Goal: Task Accomplishment & Management: Manage account settings

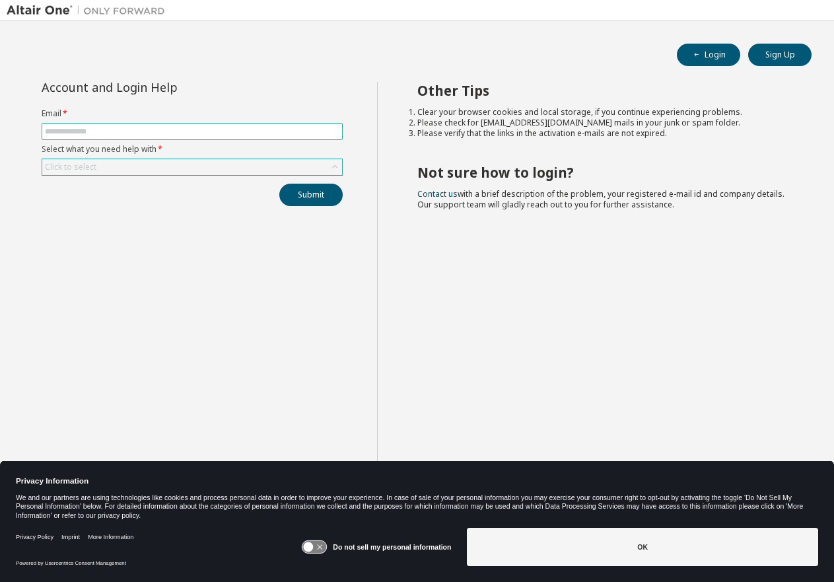
drag, startPoint x: 98, startPoint y: 135, endPoint x: 151, endPoint y: 166, distance: 61.8
click at [98, 135] on input "text" at bounding box center [192, 131] width 294 height 11
click at [65, 128] on input "text" at bounding box center [192, 131] width 294 height 11
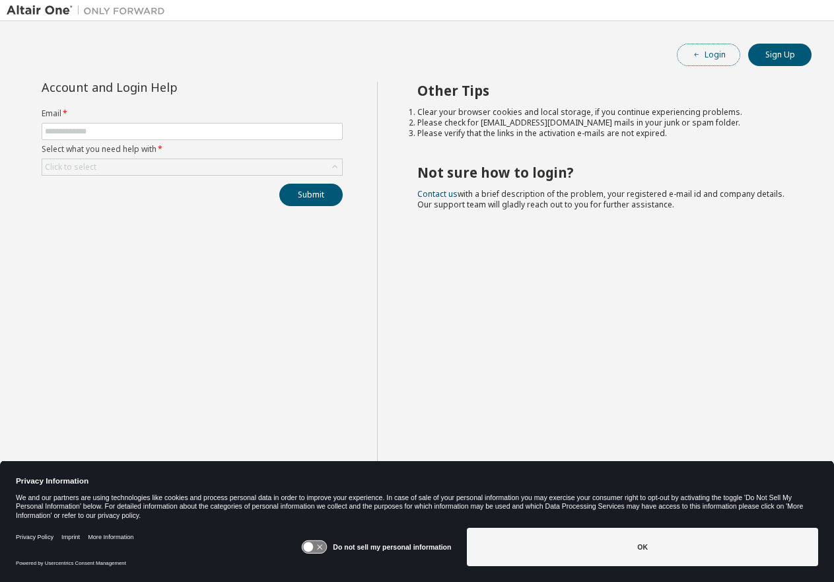
click at [713, 57] on button "Login" at bounding box center [708, 55] width 63 height 22
click at [76, 131] on input "text" at bounding box center [192, 131] width 294 height 11
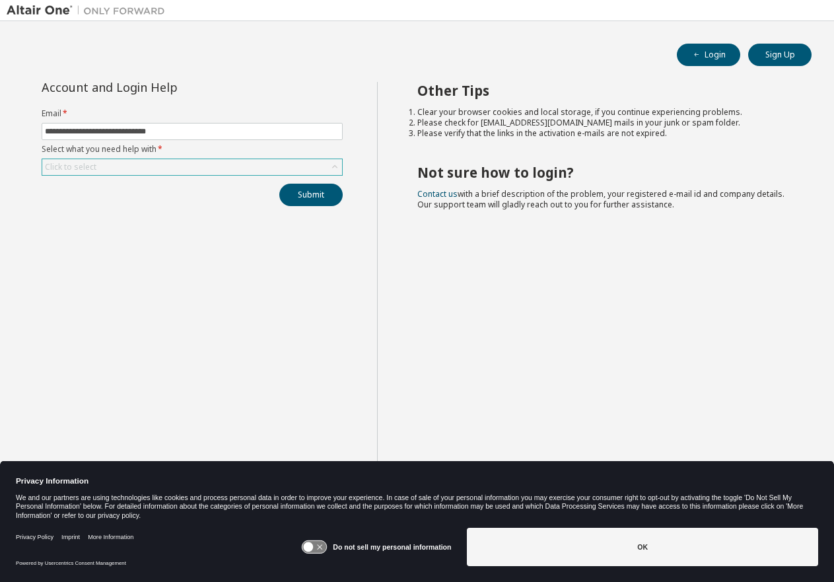
click at [120, 174] on div "Click to select" at bounding box center [192, 167] width 300 height 16
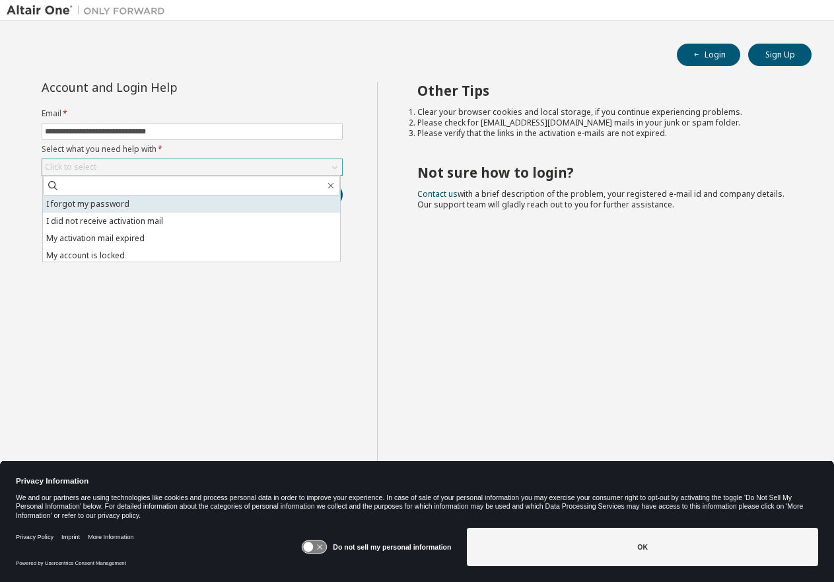
click at [111, 205] on li "I forgot my password" at bounding box center [191, 203] width 297 height 17
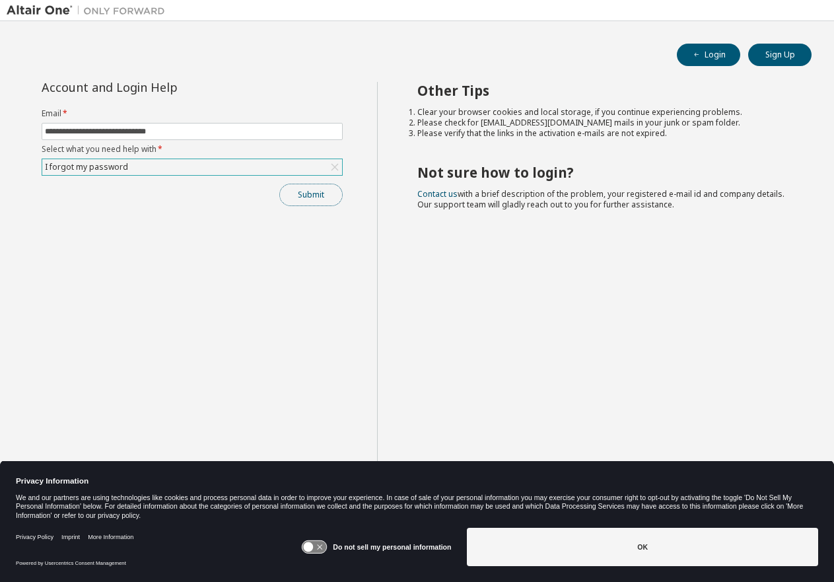
click at [313, 196] on button "Submit" at bounding box center [310, 195] width 63 height 22
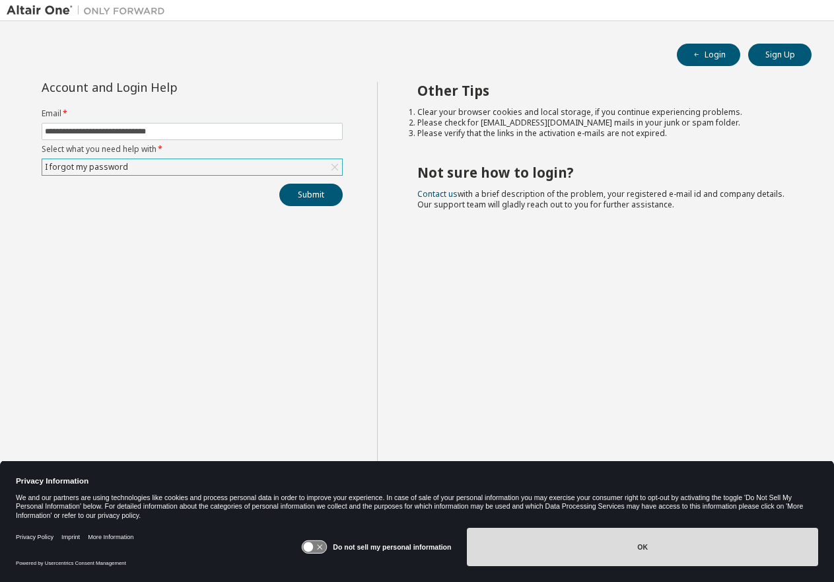
click at [625, 537] on button "OK" at bounding box center [642, 547] width 351 height 38
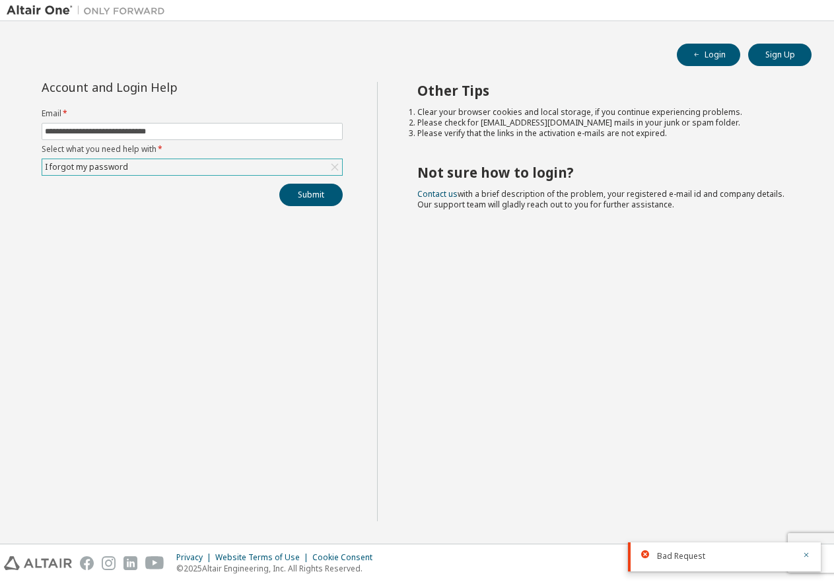
click at [656, 559] on div "Bad Request" at bounding box center [724, 556] width 193 height 29
click at [806, 555] on icon "button" at bounding box center [806, 555] width 8 height 8
click at [131, 188] on div "Submit" at bounding box center [192, 195] width 301 height 22
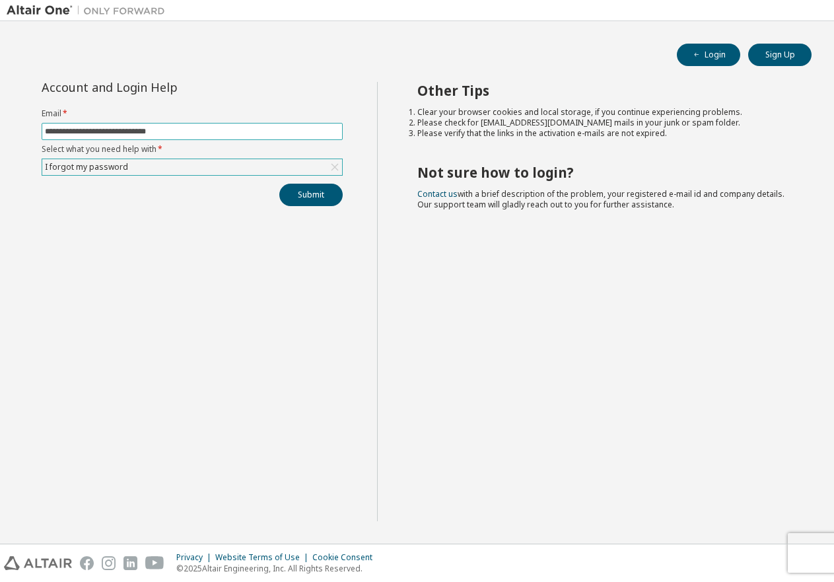
click at [179, 129] on input "**********" at bounding box center [192, 131] width 294 height 11
click at [179, 134] on input "**********" at bounding box center [192, 131] width 294 height 11
drag, startPoint x: 188, startPoint y: 129, endPoint x: 121, endPoint y: 133, distance: 67.5
click at [121, 133] on input "**********" at bounding box center [192, 131] width 294 height 11
type input "**********"
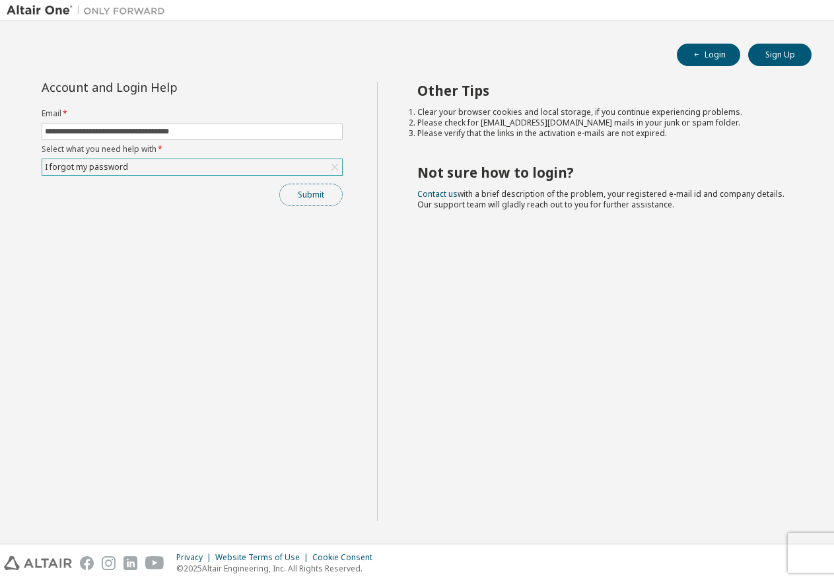
click at [310, 194] on button "Submit" at bounding box center [310, 195] width 63 height 22
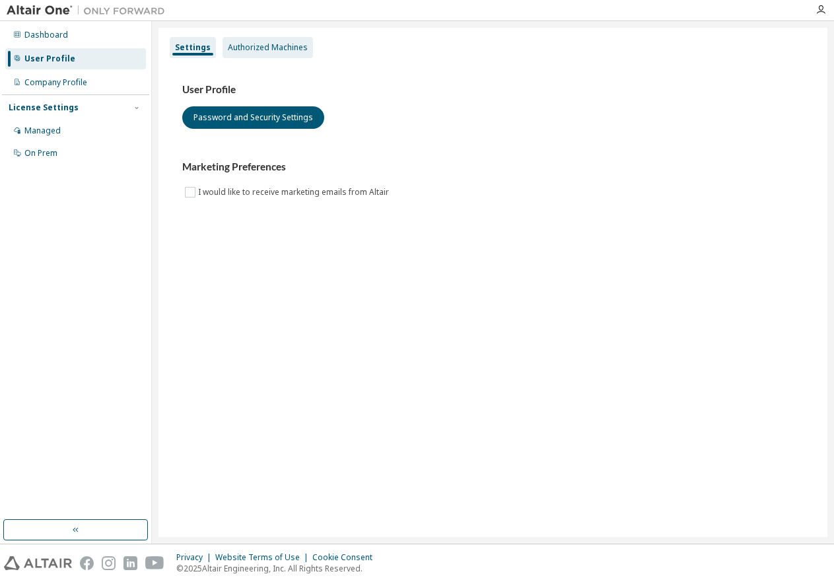
click at [269, 50] on div "Authorized Machines" at bounding box center [268, 47] width 80 height 11
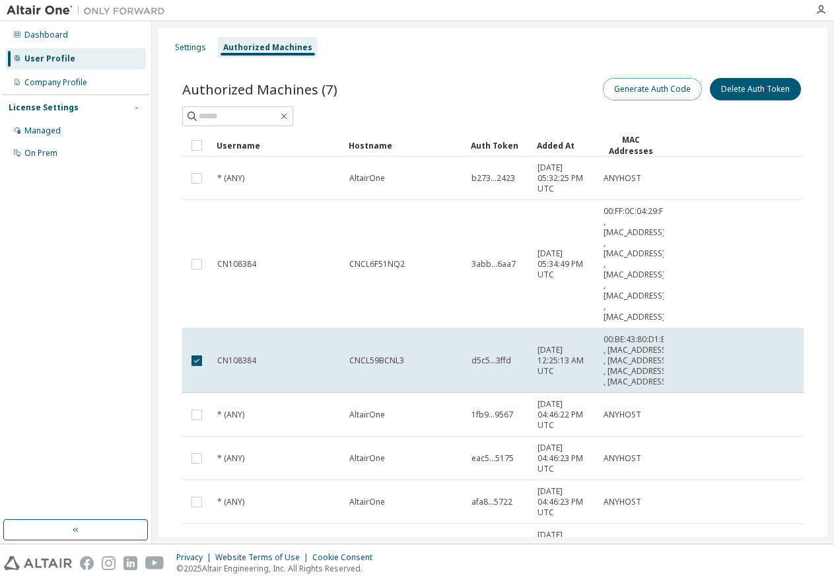
click at [653, 91] on button "Generate Auth Code" at bounding box center [652, 89] width 99 height 22
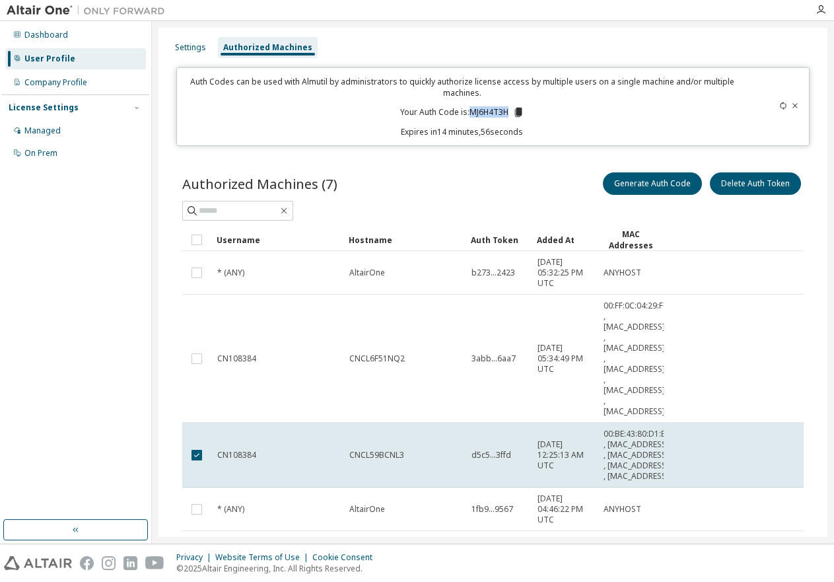
drag, startPoint x: 466, startPoint y: 110, endPoint x: 505, endPoint y: 110, distance: 39.0
click at [505, 110] on p "Your Auth Code is: MJ6H4T3H" at bounding box center [462, 112] width 124 height 12
copy p "MJ6H4T3H"
